Goal: Task Accomplishment & Management: Complete application form

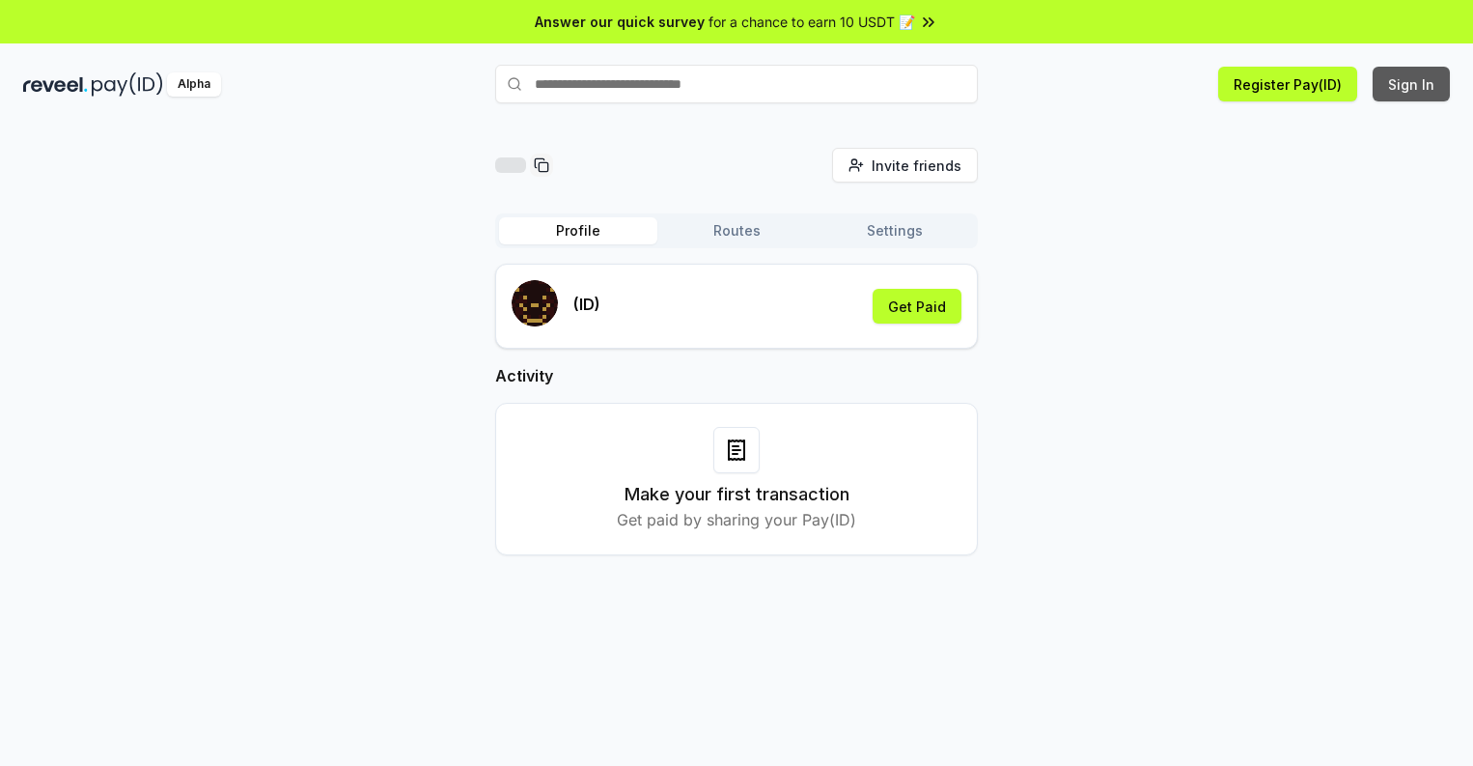
click at [1412, 84] on button "Sign In" at bounding box center [1411, 84] width 77 height 35
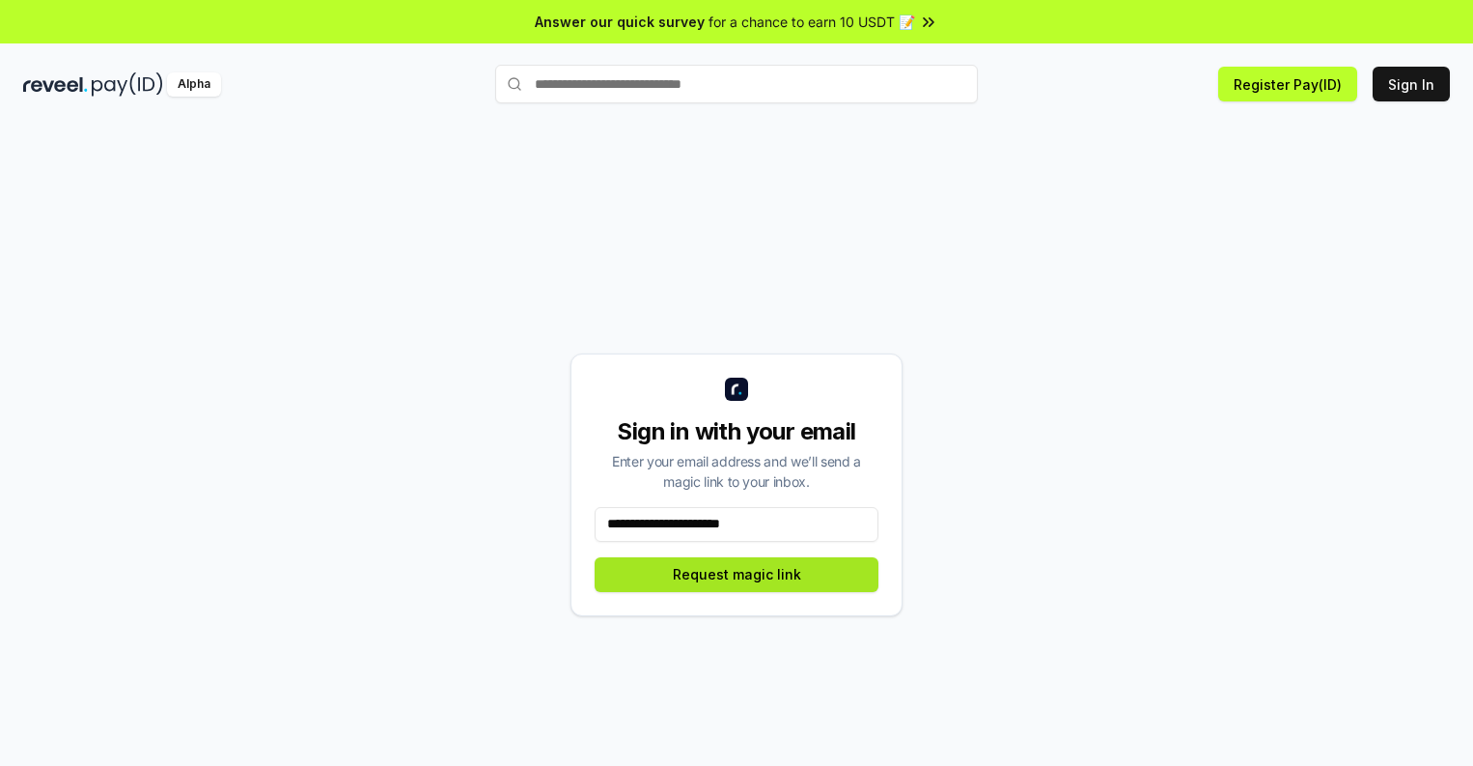
type input "**********"
click at [737, 573] on button "Request magic link" at bounding box center [737, 574] width 284 height 35
